Goal: Find specific page/section: Find specific page/section

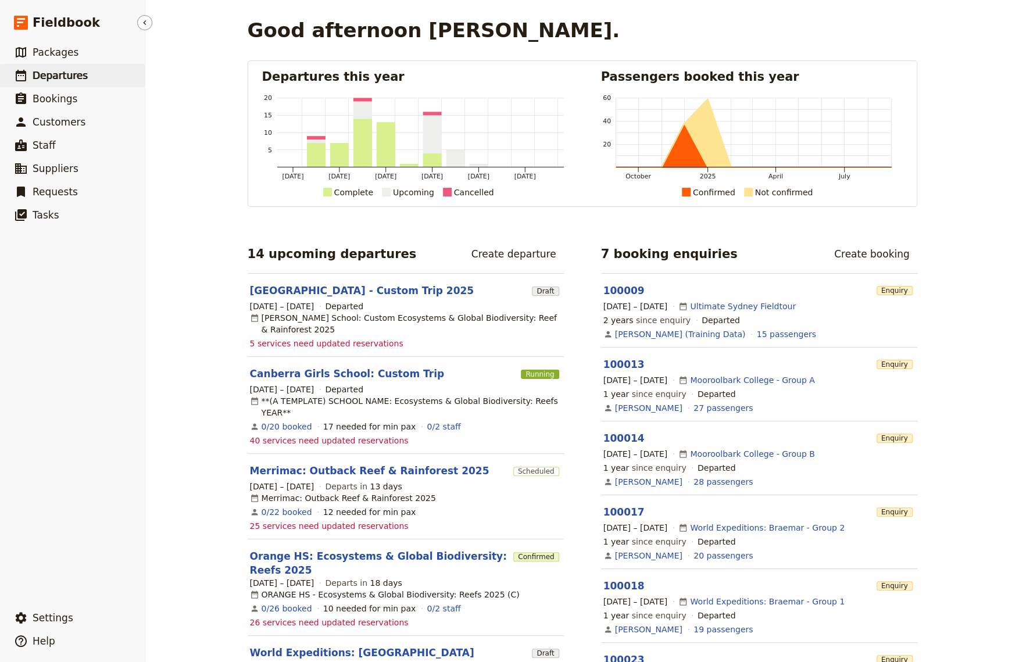
click at [44, 75] on span "Departures" at bounding box center [60, 76] width 55 height 12
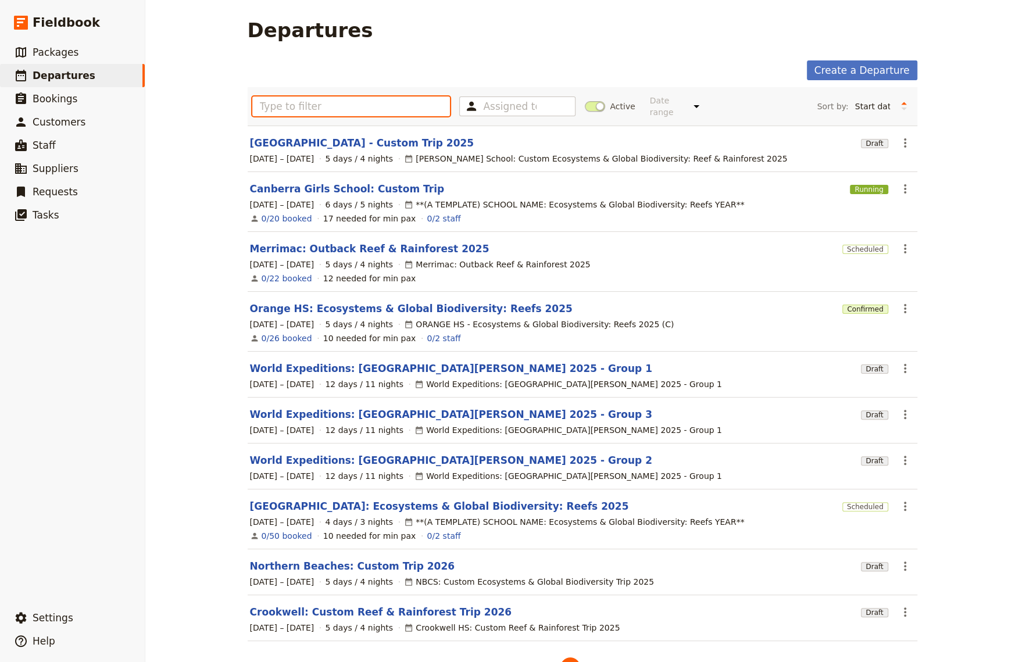
click at [361, 106] on input "text" at bounding box center [351, 106] width 198 height 20
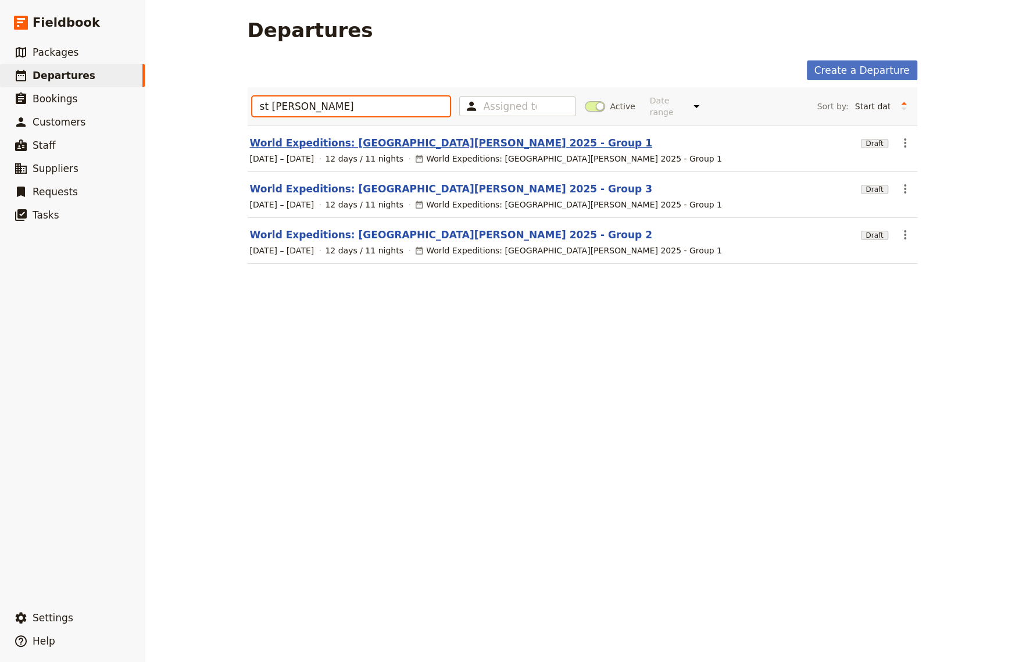
type input "st [PERSON_NAME]"
click at [362, 136] on link "World Expeditions: [GEOGRAPHIC_DATA][PERSON_NAME] 2025 - Group 1" at bounding box center [451, 143] width 402 height 14
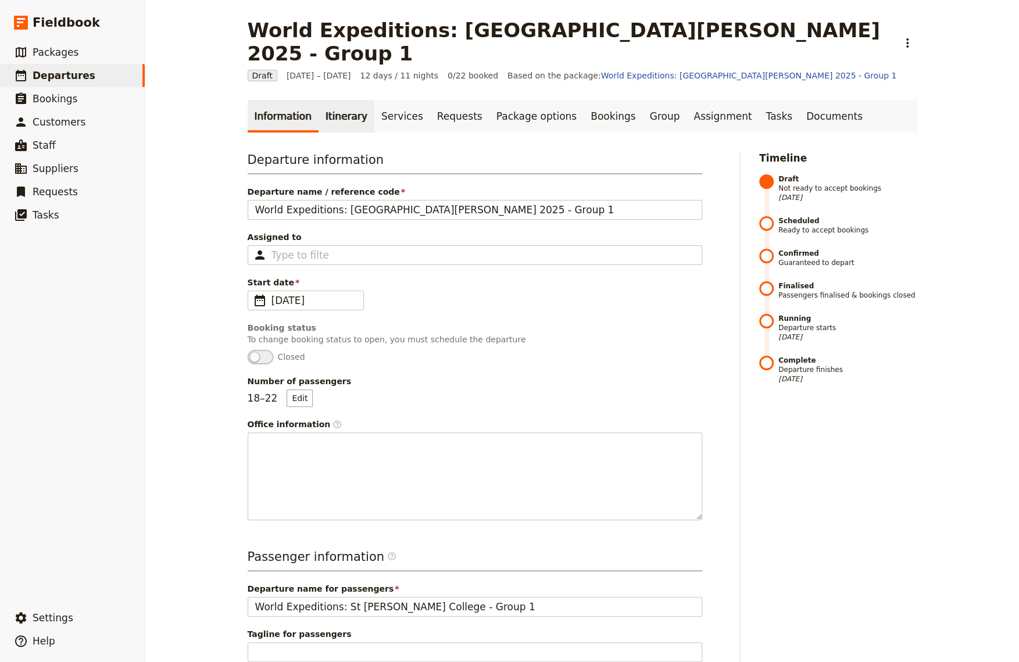
click at [328, 100] on link "Itinerary" at bounding box center [346, 116] width 56 height 33
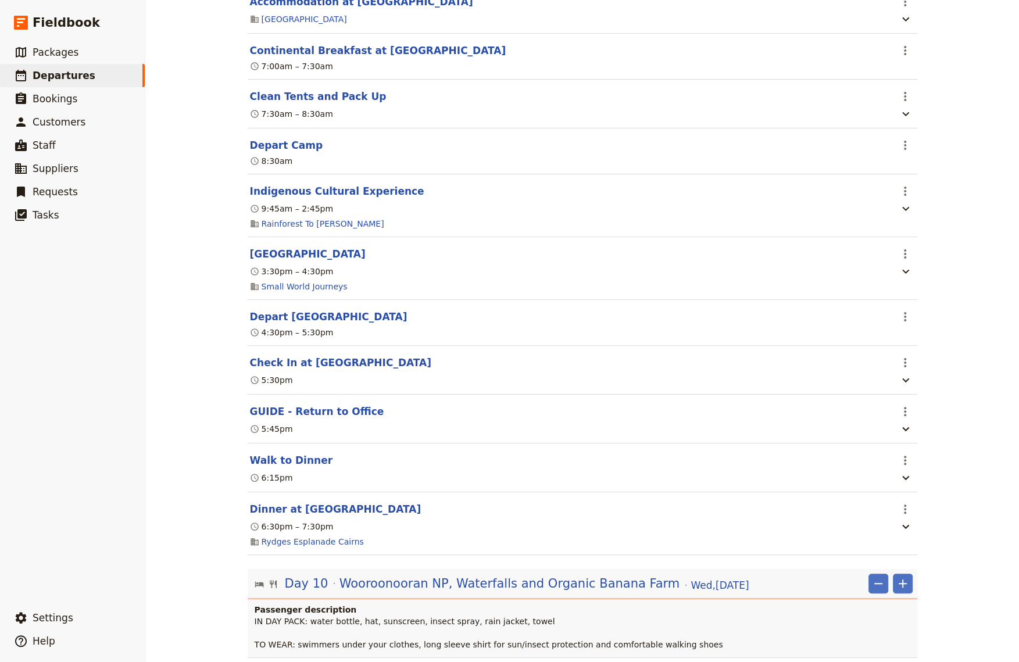
scroll to position [6072, 0]
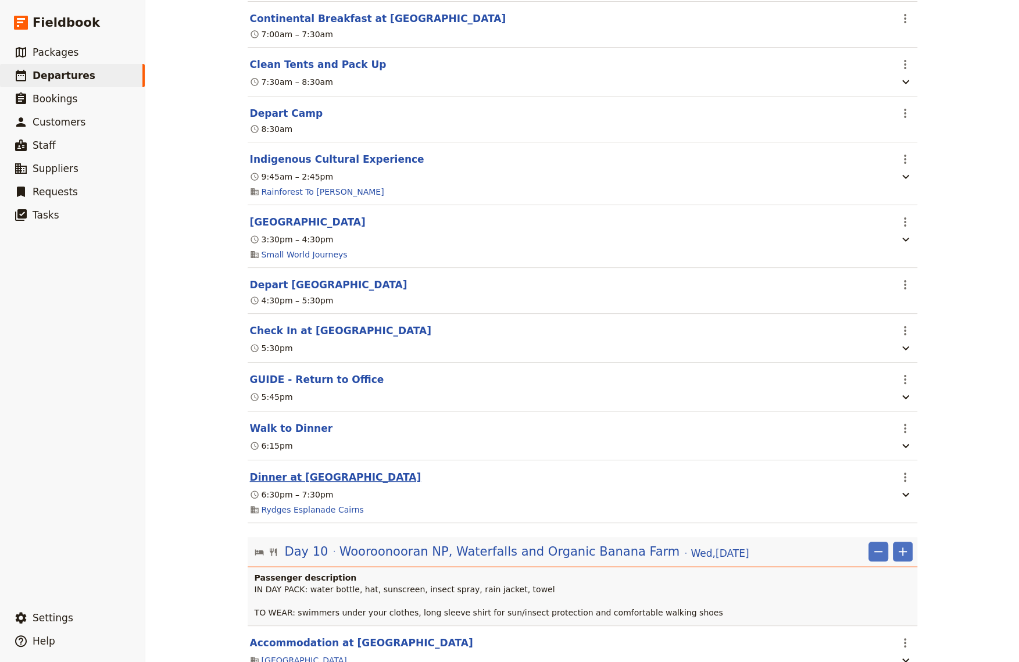
click at [301, 484] on button "Dinner at [GEOGRAPHIC_DATA]" at bounding box center [335, 477] width 171 height 14
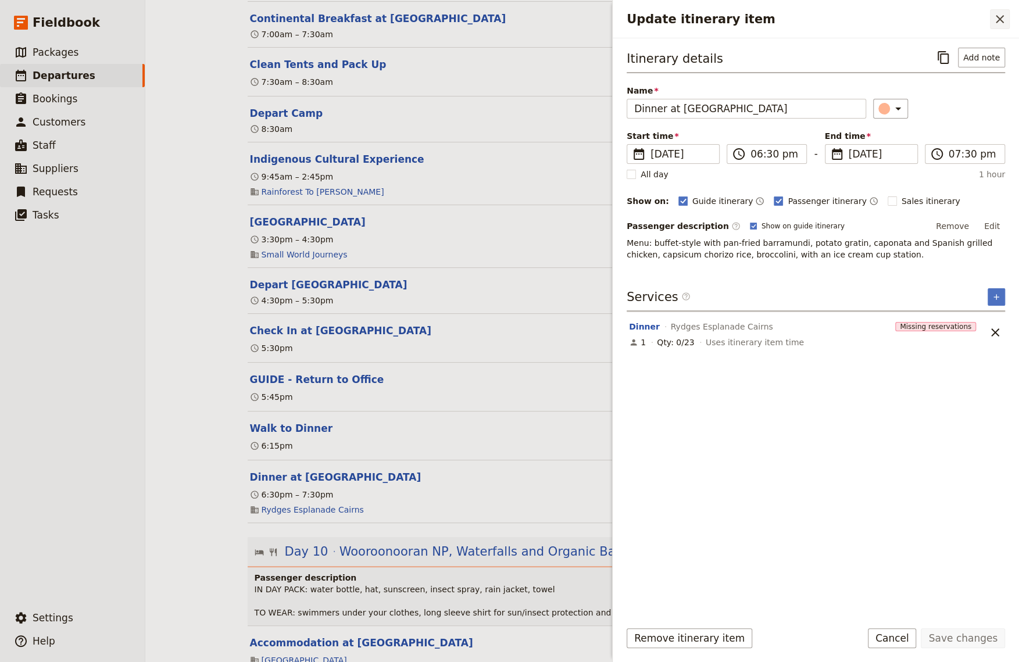
click at [1001, 19] on icon "Close drawer" at bounding box center [999, 19] width 14 height 14
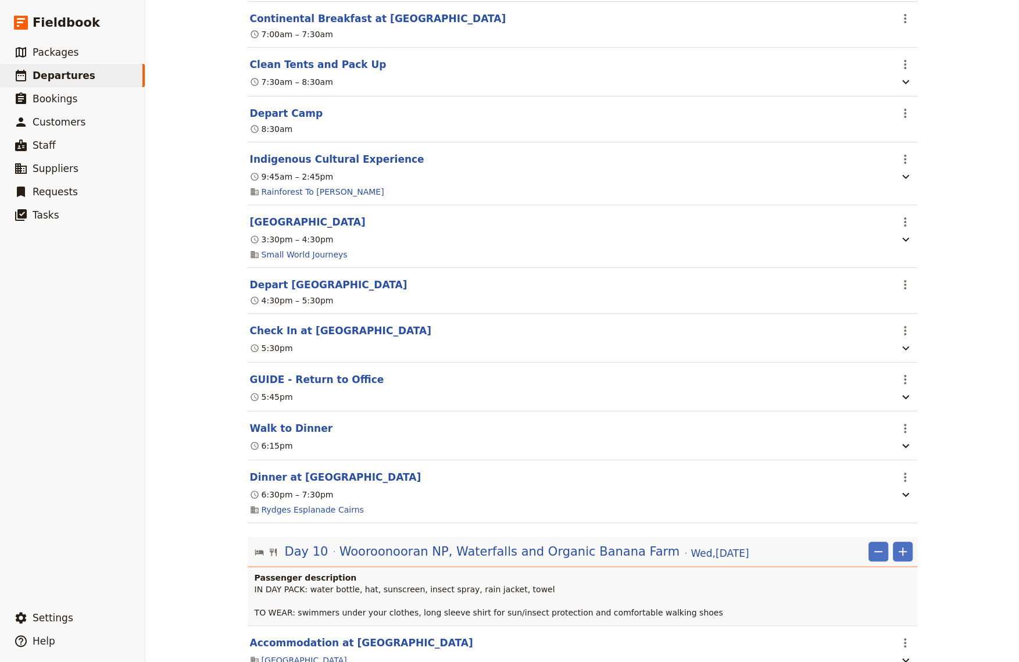
click at [984, 513] on div "World Expeditions: [GEOGRAPHIC_DATA][PERSON_NAME] 2025 - Group 1 ​ Draft [DATE]…" at bounding box center [581, 331] width 873 height 662
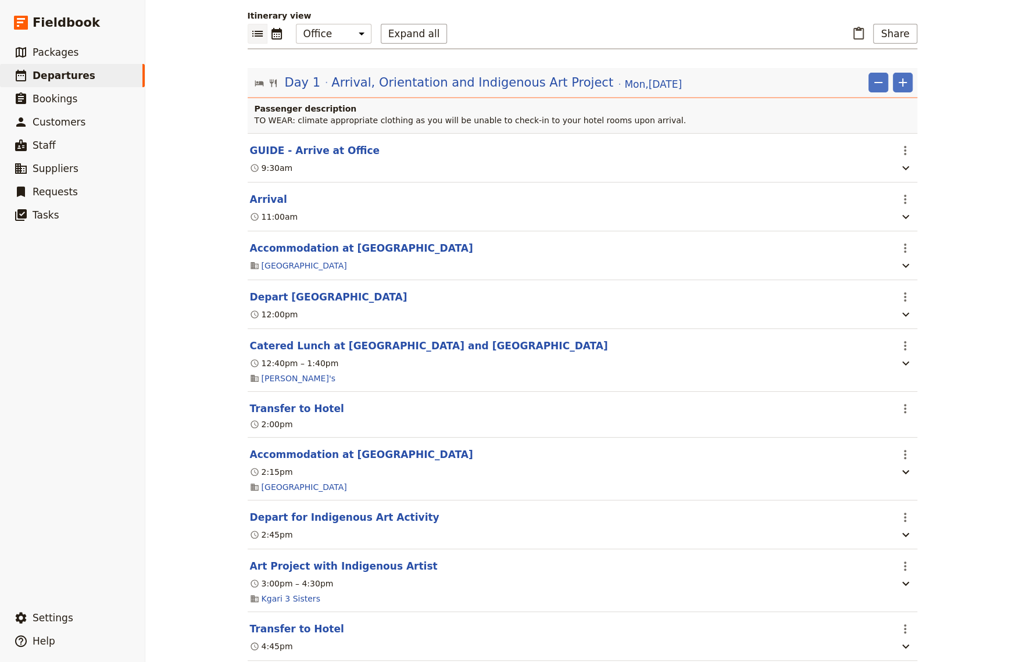
scroll to position [160, 0]
